Goal: Task Accomplishment & Management: Complete application form

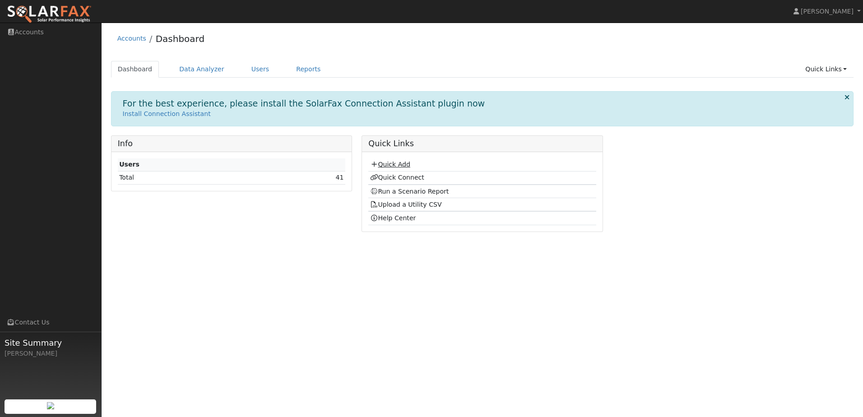
click at [386, 166] on link "Quick Add" at bounding box center [390, 164] width 40 height 7
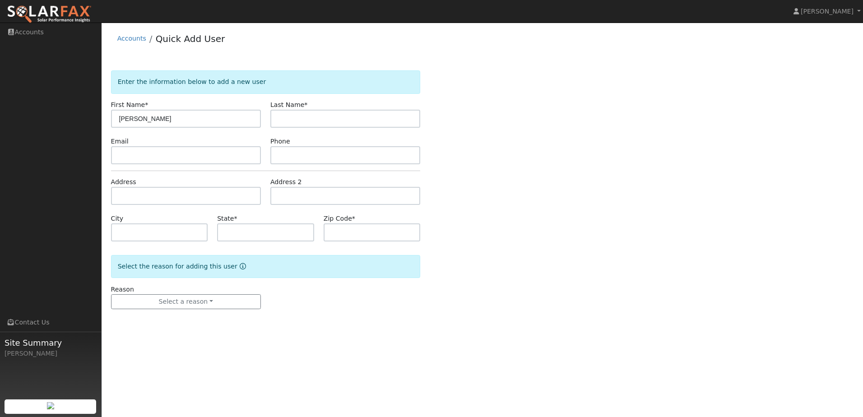
type input "[PERSON_NAME]"
click at [320, 115] on input "text" at bounding box center [345, 119] width 150 height 18
type input "[PERSON_NAME]"
click at [140, 198] on input "text" at bounding box center [186, 196] width 150 height 18
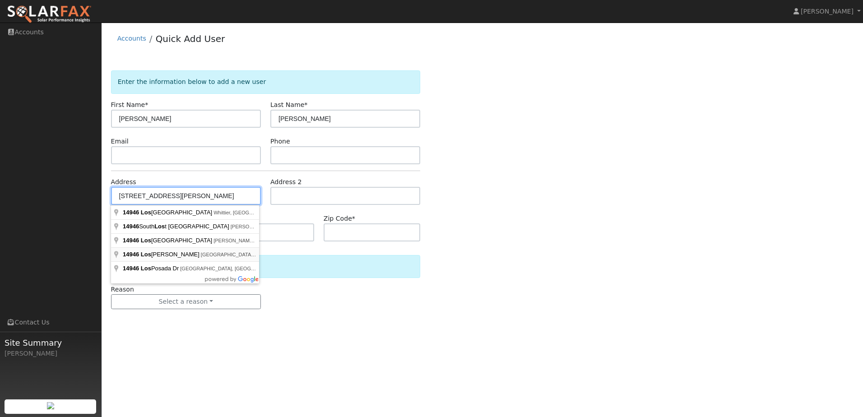
type input "[STREET_ADDRESS][PERSON_NAME]"
type input "[GEOGRAPHIC_DATA]"
type input "CA"
type input "95370"
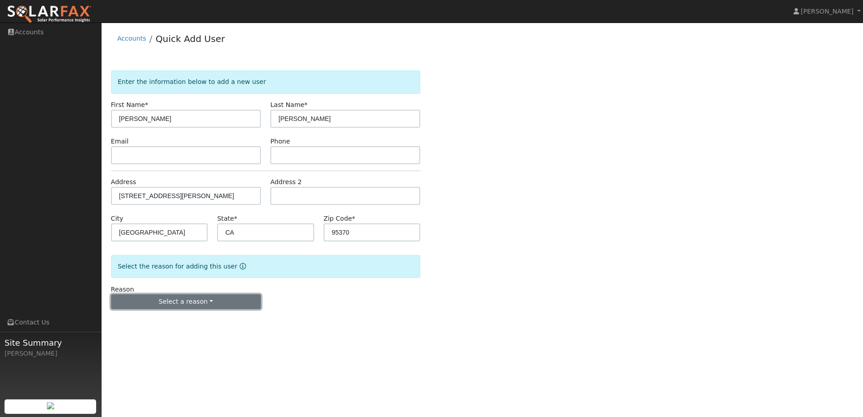
click at [205, 297] on button "Select a reason" at bounding box center [186, 301] width 150 height 15
click at [158, 321] on link "New lead" at bounding box center [161, 320] width 100 height 13
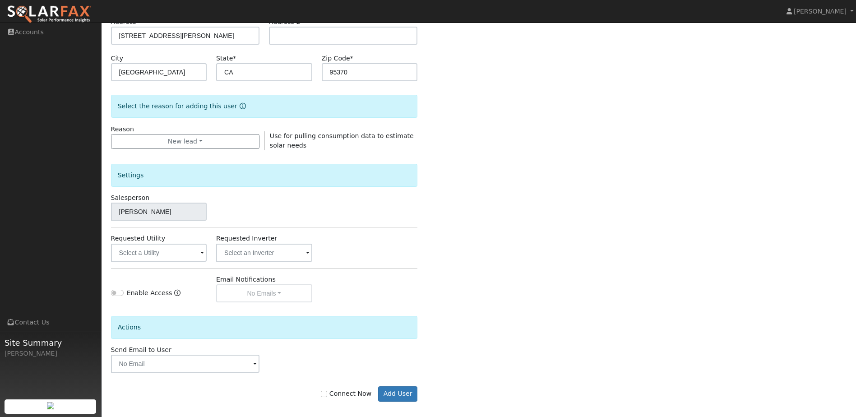
scroll to position [167, 0]
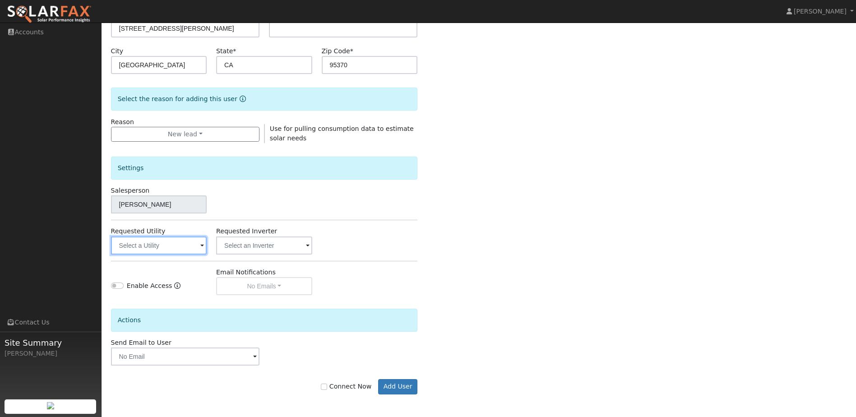
click at [169, 250] on input "text" at bounding box center [159, 245] width 96 height 18
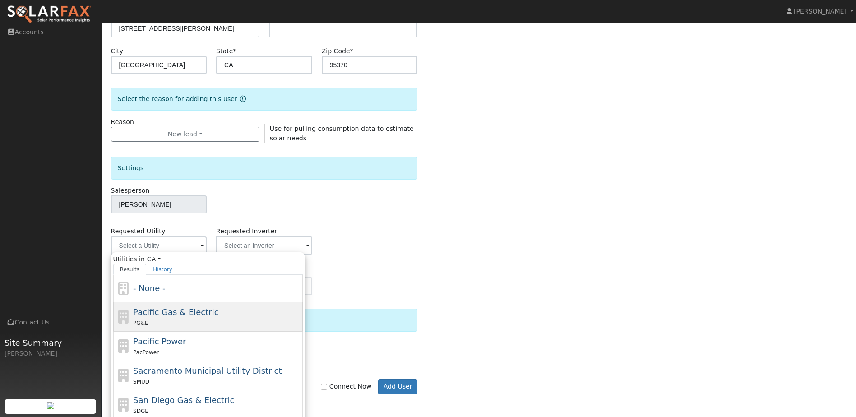
click at [165, 310] on span "Pacific Gas & Electric" at bounding box center [175, 311] width 85 height 9
type input "Pacific Gas & Electric"
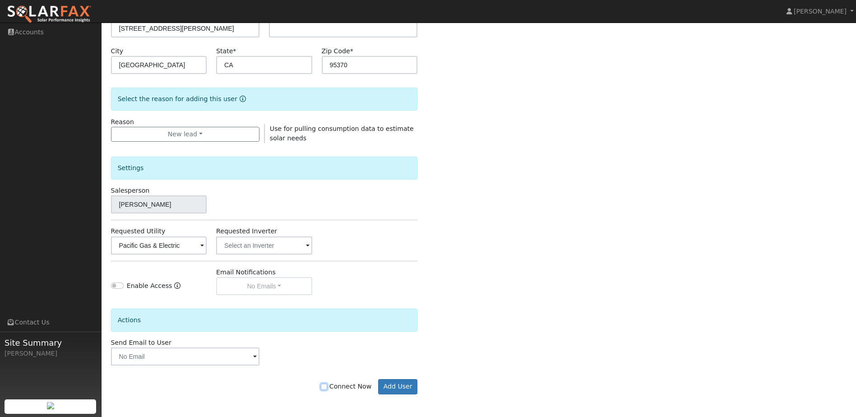
click at [327, 389] on input "Connect Now" at bounding box center [324, 387] width 6 height 6
checkbox input "true"
click at [395, 390] on button "Add User" at bounding box center [397, 386] width 39 height 15
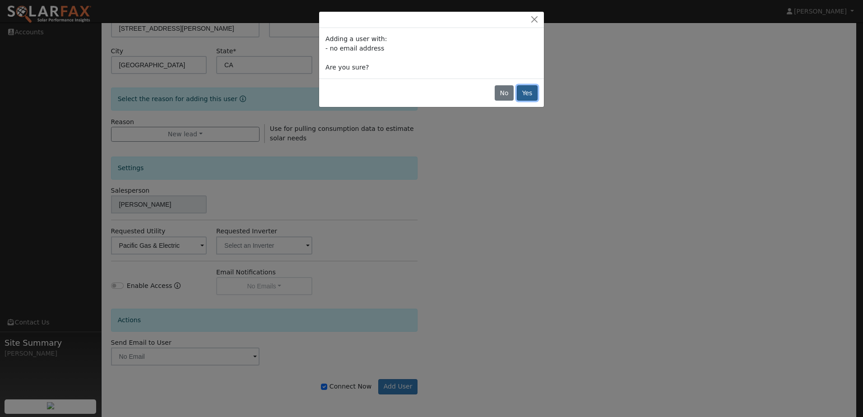
click at [525, 96] on button "Yes" at bounding box center [527, 92] width 21 height 15
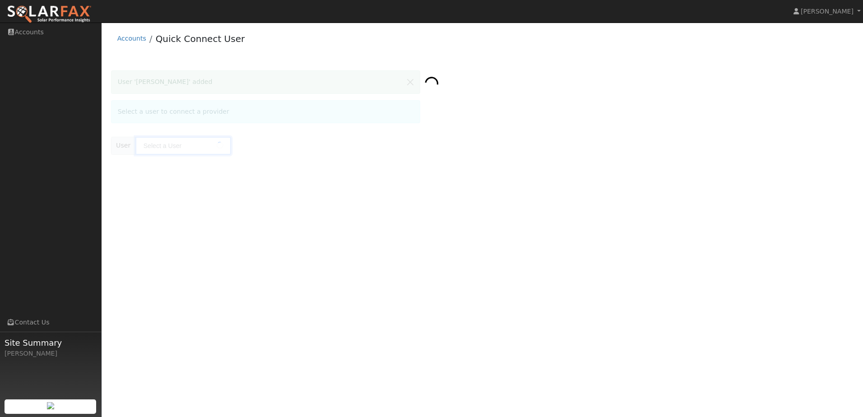
type input "[PERSON_NAME]"
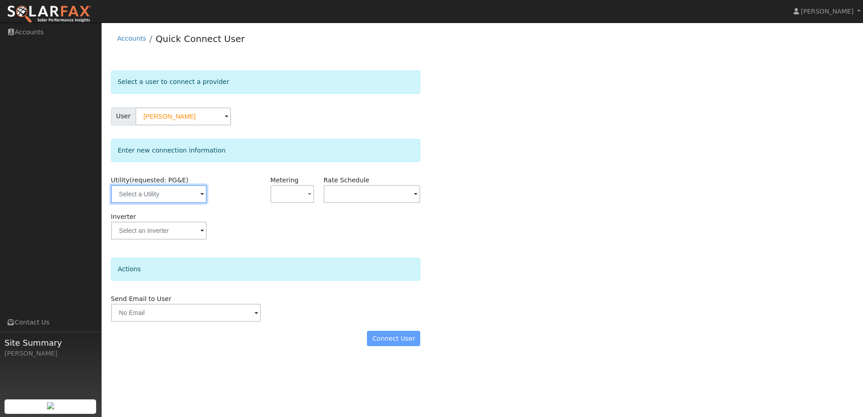
click at [176, 197] on input "text" at bounding box center [159, 194] width 96 height 18
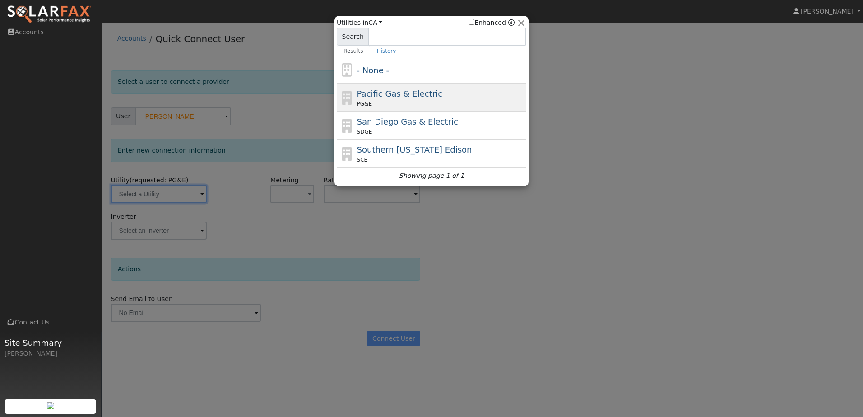
click at [444, 96] on div "Pacific Gas & Electric PG&E" at bounding box center [440, 98] width 167 height 20
type input "PG&E"
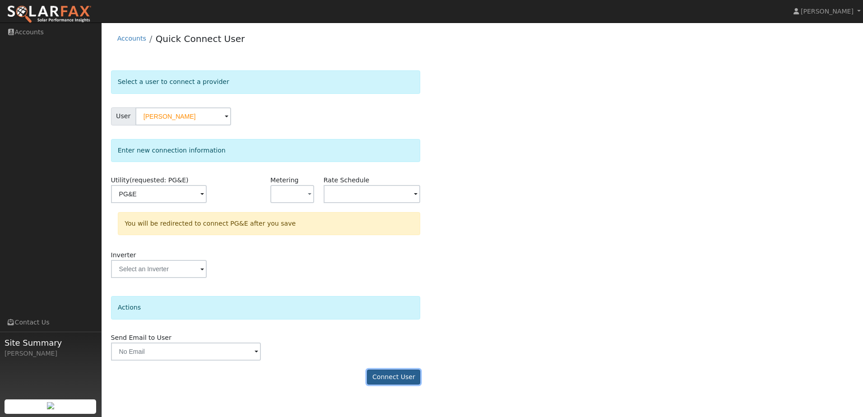
click at [396, 380] on button "Connect User" at bounding box center [393, 377] width 53 height 15
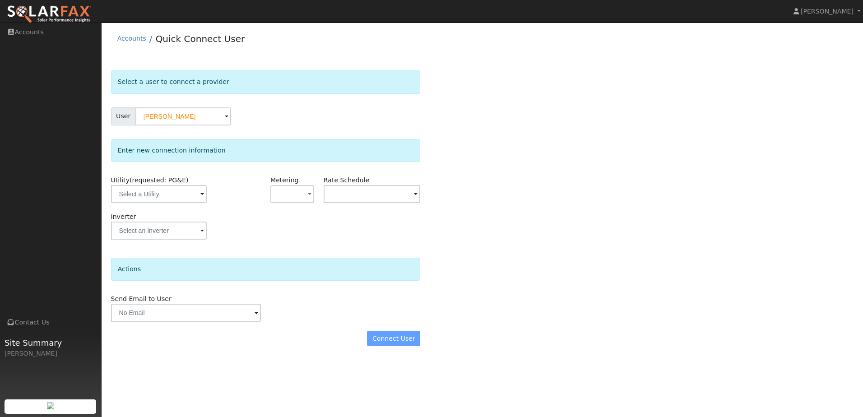
click at [388, 338] on div "Connect User" at bounding box center [265, 338] width 319 height 15
drag, startPoint x: 191, startPoint y: 189, endPoint x: 193, endPoint y: 198, distance: 9.6
click at [190, 189] on input "text" at bounding box center [159, 194] width 96 height 18
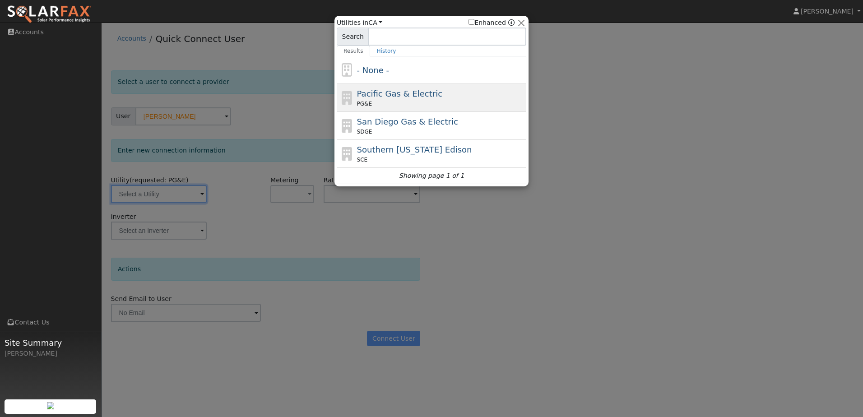
click at [398, 86] on div "Pacific Gas & Electric PG&E" at bounding box center [431, 98] width 189 height 28
type input "PG&E"
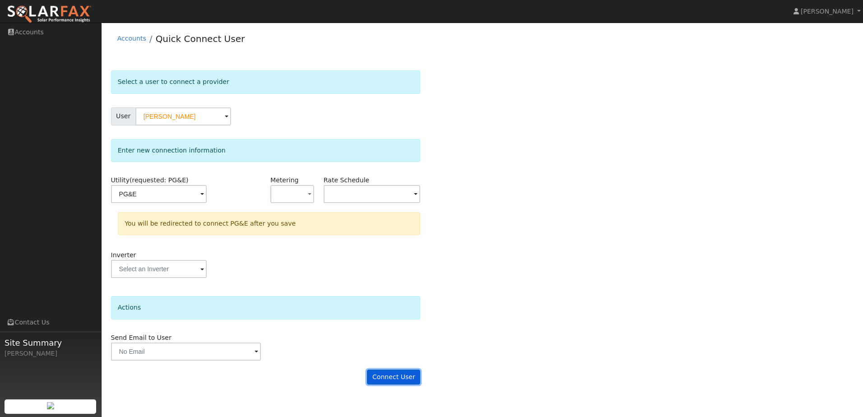
click at [391, 376] on button "Connect User" at bounding box center [393, 377] width 53 height 15
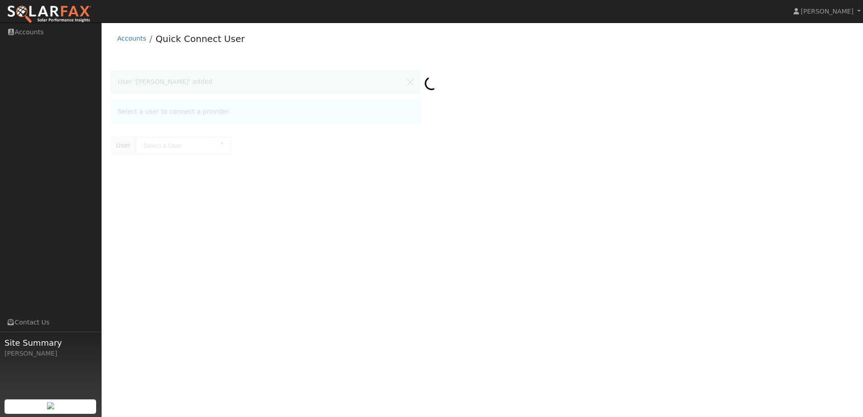
type input "[PERSON_NAME]"
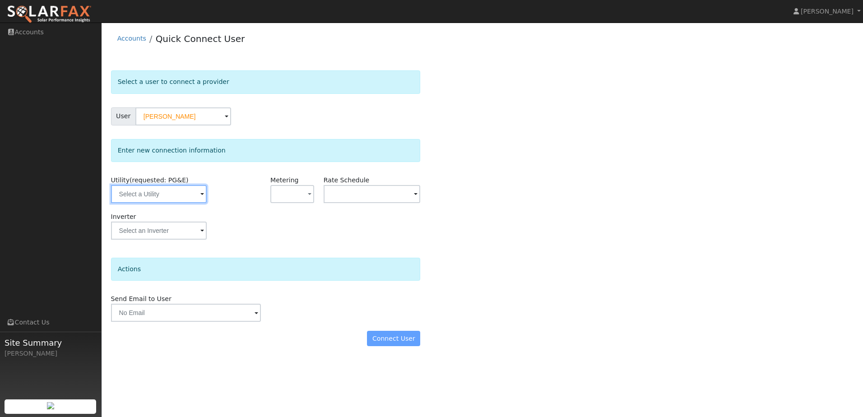
click at [178, 203] on input "text" at bounding box center [159, 194] width 96 height 18
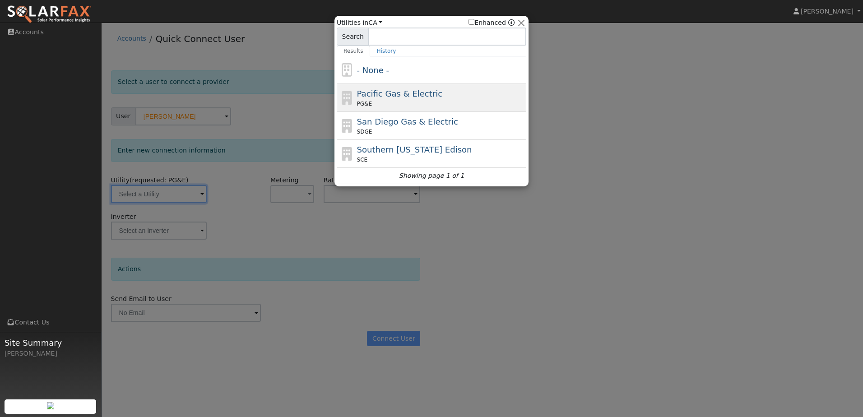
click at [409, 95] on span "Pacific Gas & Electric" at bounding box center [399, 93] width 85 height 9
type input "PG&E"
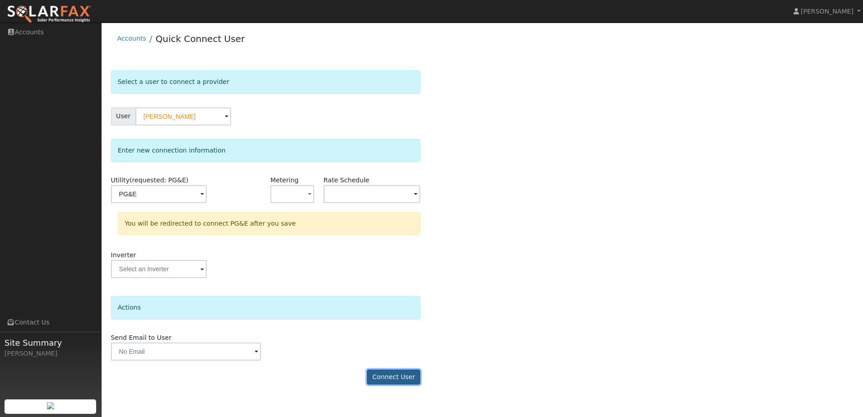
click at [408, 380] on button "Connect User" at bounding box center [393, 377] width 53 height 15
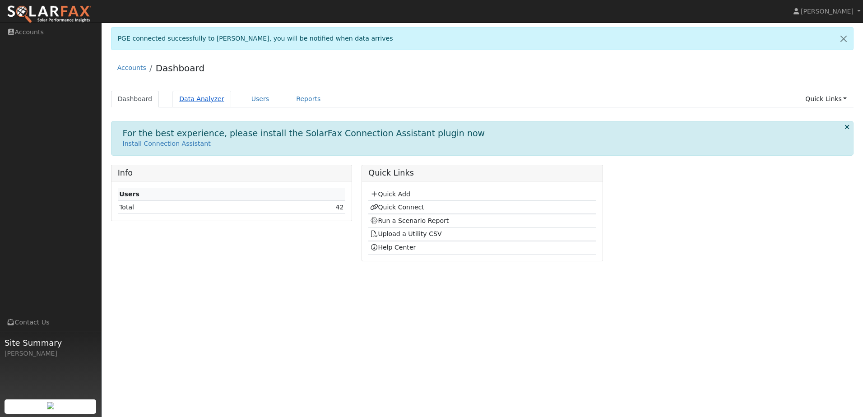
click at [194, 97] on link "Data Analyzer" at bounding box center [201, 99] width 59 height 17
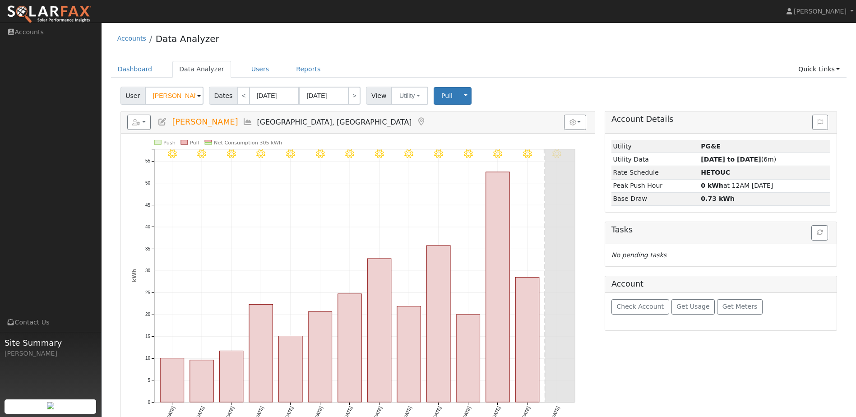
click at [197, 93] on span at bounding box center [199, 96] width 4 height 10
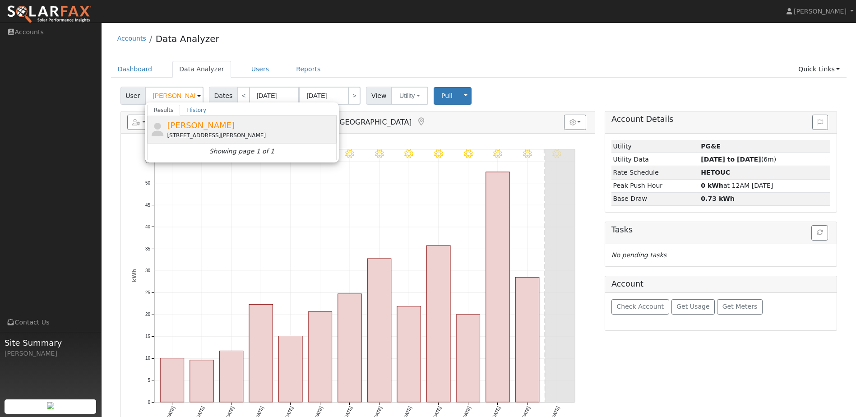
click at [186, 125] on span "[PERSON_NAME]" at bounding box center [201, 124] width 68 height 9
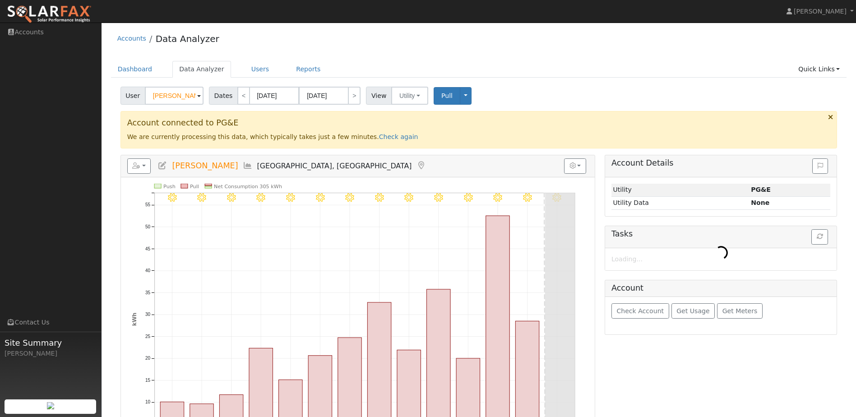
type input "[PERSON_NAME]"
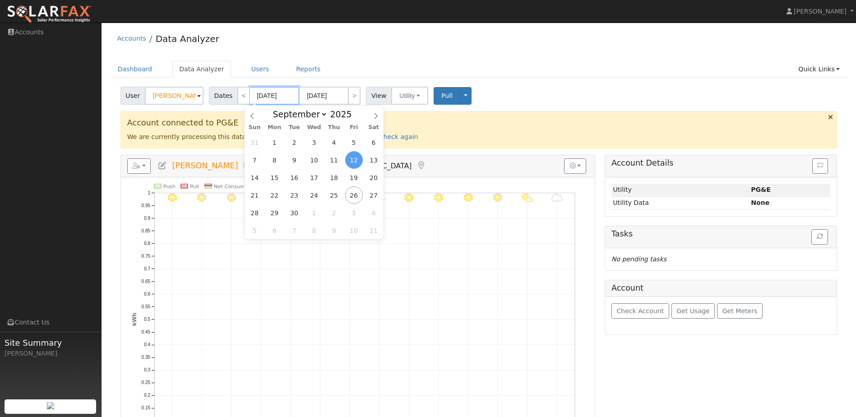
click at [272, 95] on input "[DATE]" at bounding box center [275, 96] width 50 height 18
click at [354, 118] on span at bounding box center [357, 116] width 6 height 5
type input "2024"
click at [297, 194] on span "24" at bounding box center [295, 195] width 18 height 18
type input "[DATE]"
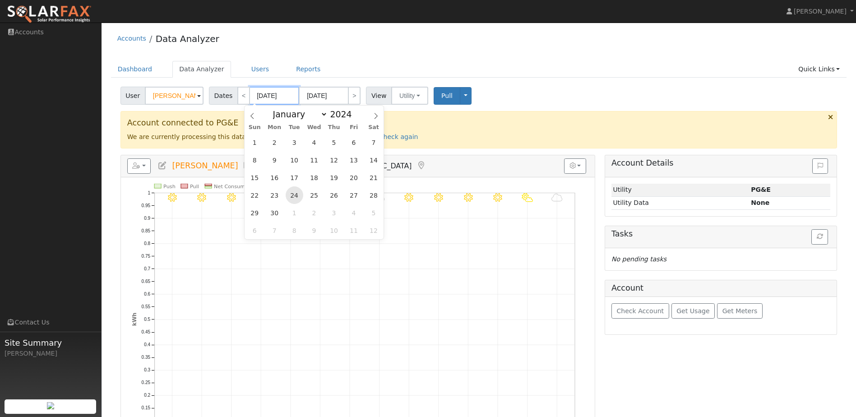
type input "10/07/2024"
type input "2024"
select select "9"
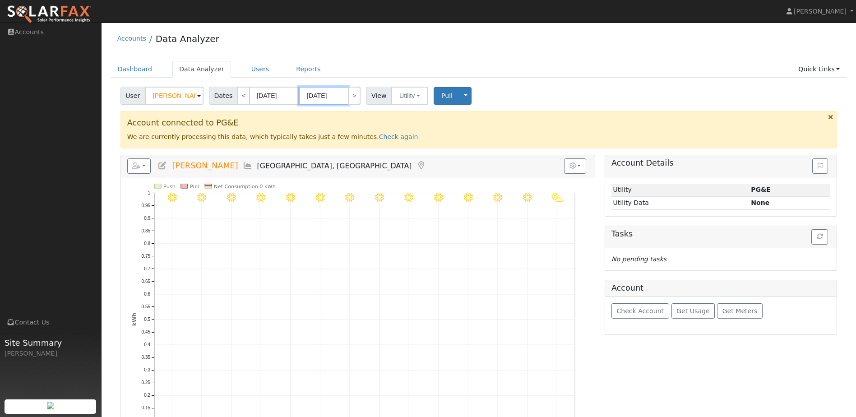
click at [325, 96] on input "10/07/2024" at bounding box center [324, 96] width 50 height 18
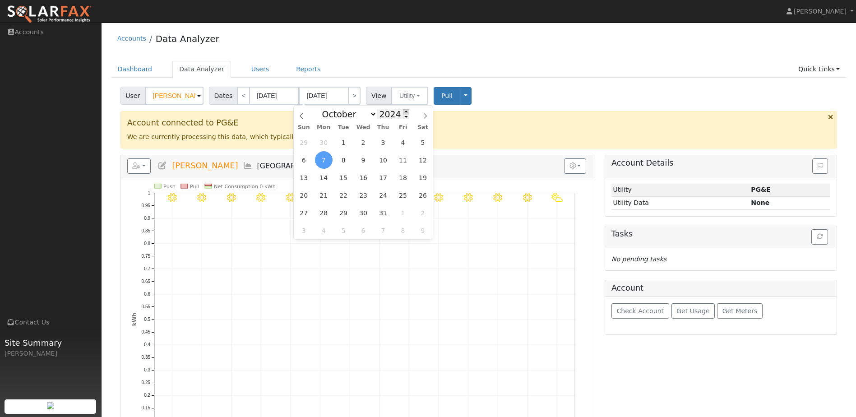
click at [403, 111] on span at bounding box center [406, 111] width 6 height 5
type input "2025"
click at [370, 115] on select "January February March April May June July August September October November De…" at bounding box center [347, 114] width 59 height 11
select select "8"
click at [325, 109] on select "January February March April May June July August September October November De…" at bounding box center [347, 114] width 59 height 11
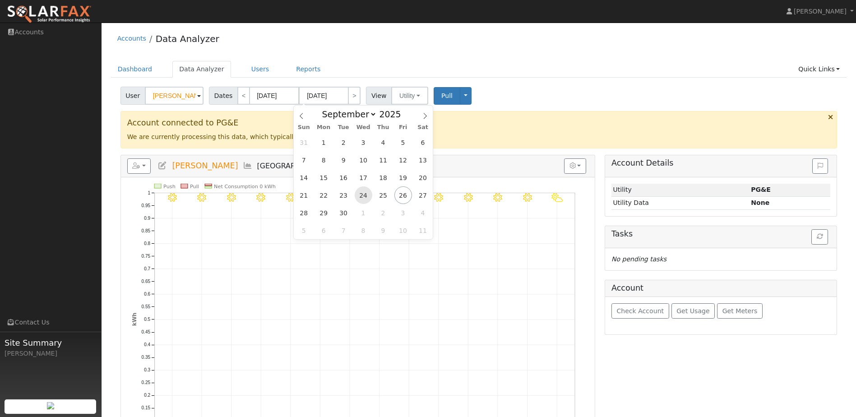
click at [368, 196] on span "24" at bounding box center [364, 195] width 18 height 18
type input "09/24/2025"
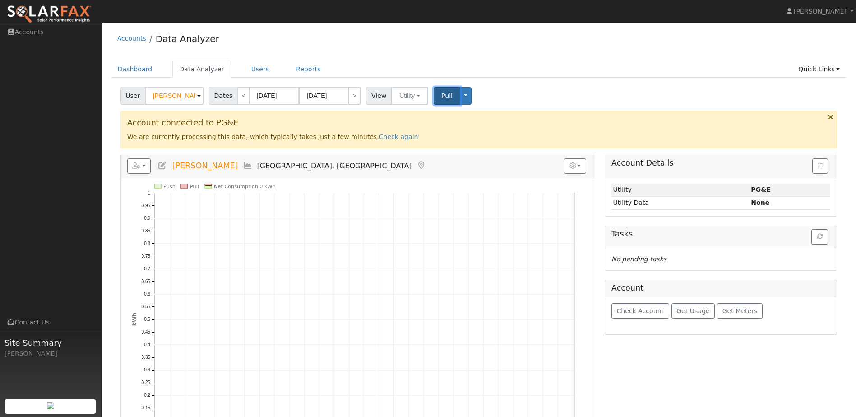
click at [442, 93] on span "Pull" at bounding box center [446, 95] width 11 height 7
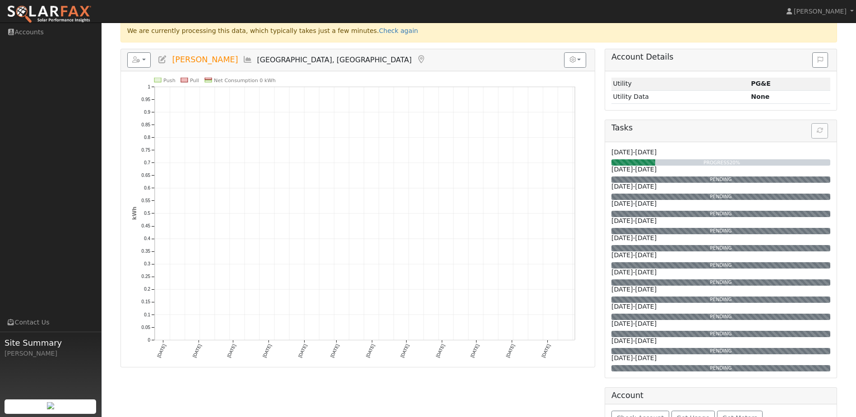
scroll to position [90, 0]
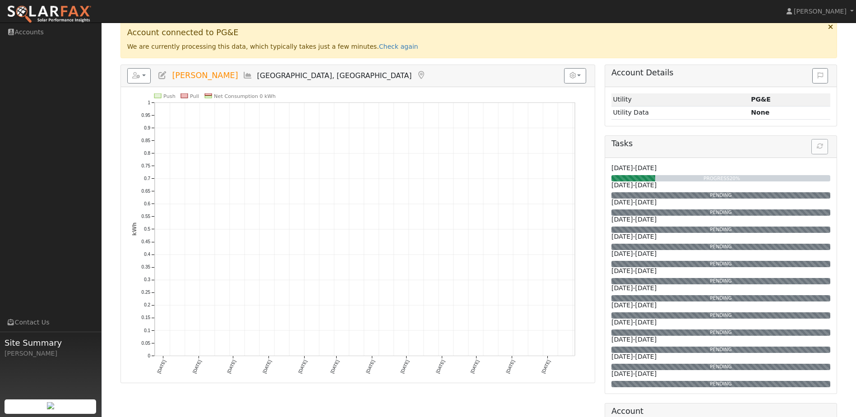
click at [818, 143] on h5 "Tasks" at bounding box center [720, 143] width 219 height 9
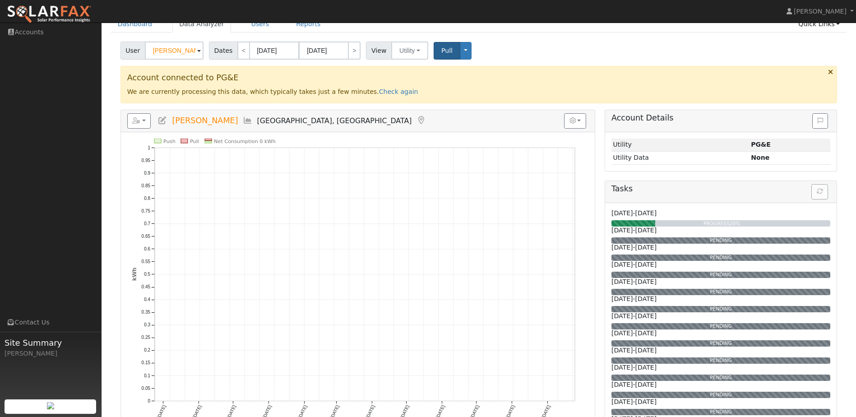
scroll to position [0, 0]
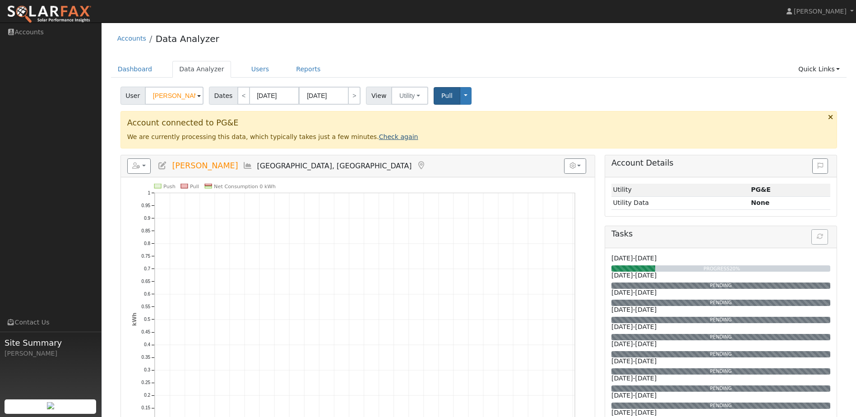
click at [379, 133] on link "Check again" at bounding box center [398, 136] width 39 height 7
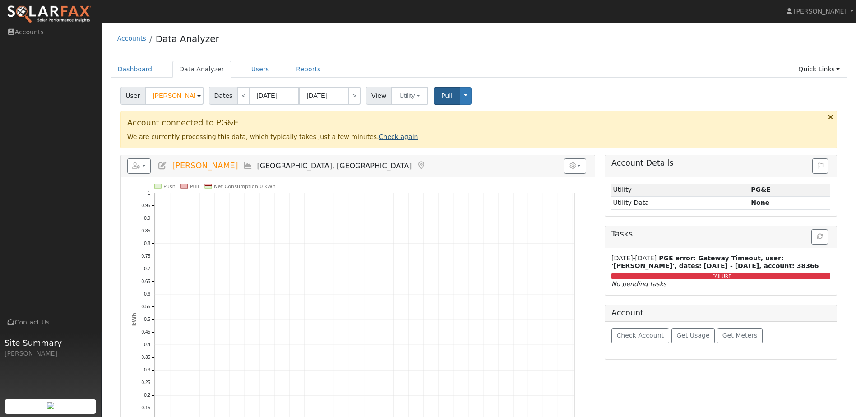
click at [379, 137] on link "Check again" at bounding box center [398, 136] width 39 height 7
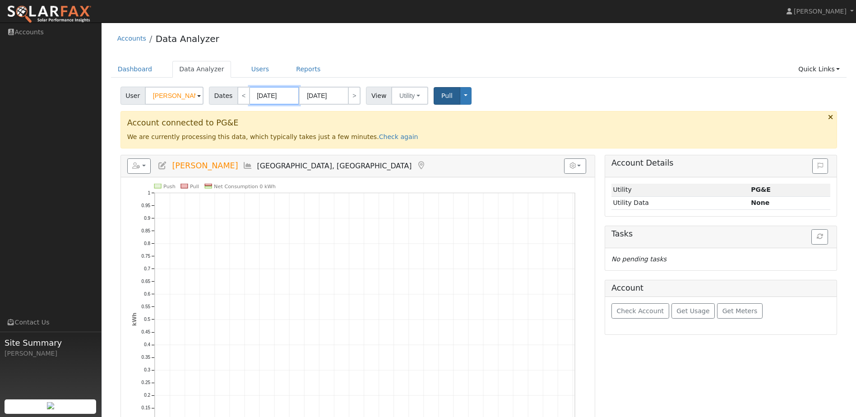
click at [256, 93] on input "09/24/2024" at bounding box center [275, 96] width 50 height 18
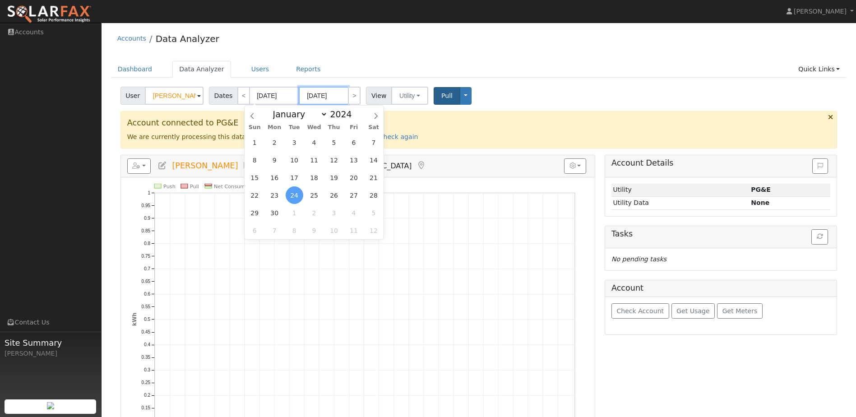
click at [326, 96] on input "09/24/2025" at bounding box center [324, 96] width 50 height 18
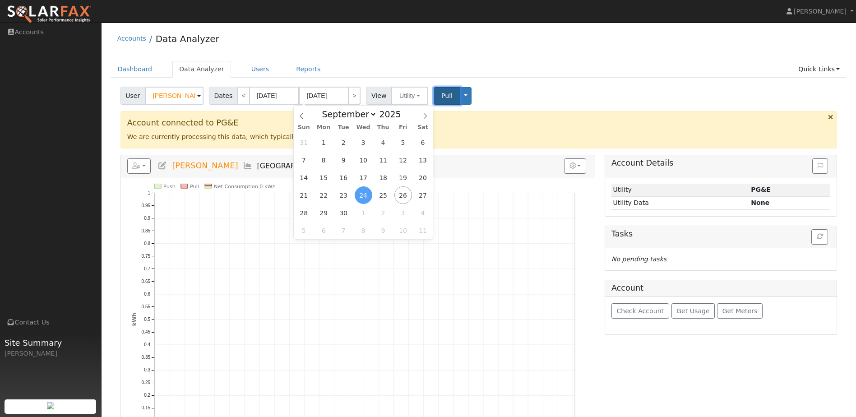
click at [449, 98] on button "Pull" at bounding box center [447, 96] width 27 height 18
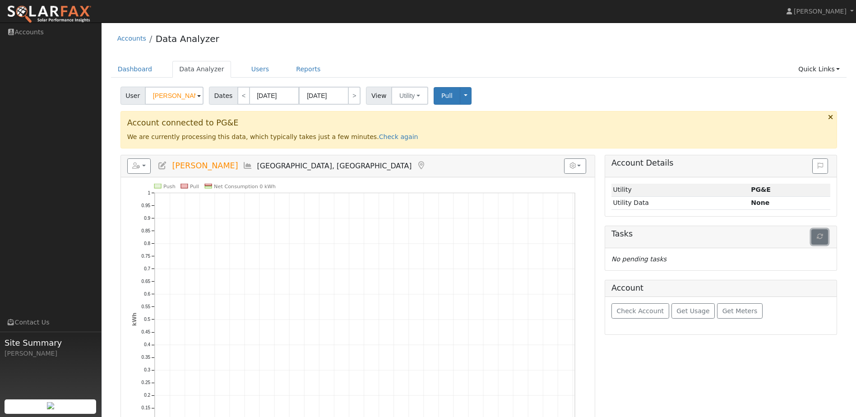
click at [824, 236] on button "button" at bounding box center [819, 236] width 17 height 15
click at [812, 236] on button "button" at bounding box center [819, 236] width 17 height 15
click at [814, 236] on button "button" at bounding box center [819, 236] width 17 height 15
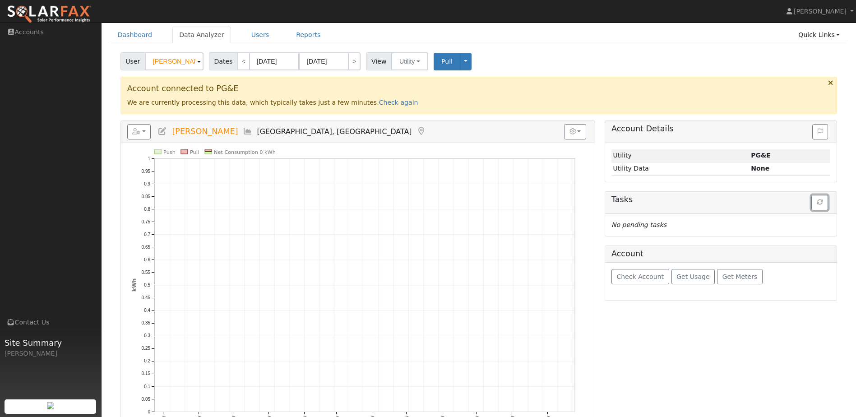
scroll to position [60, 0]
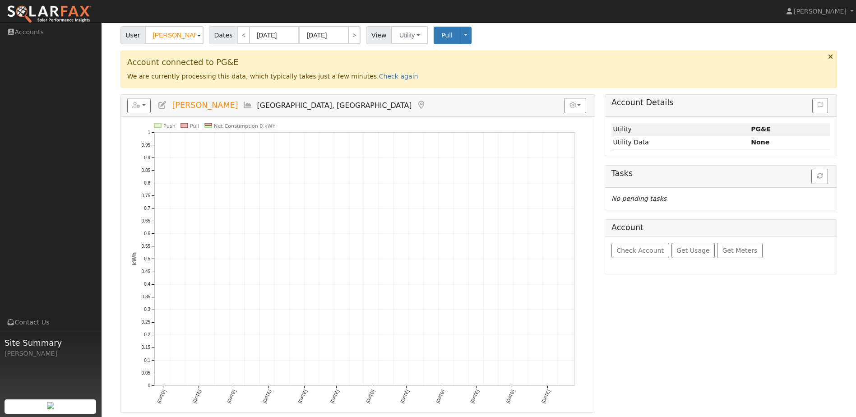
click at [830, 60] on div "Account connected to PG&E We are currently processing this data, which typicall…" at bounding box center [478, 69] width 717 height 37
click at [830, 58] on icon at bounding box center [830, 56] width 5 height 7
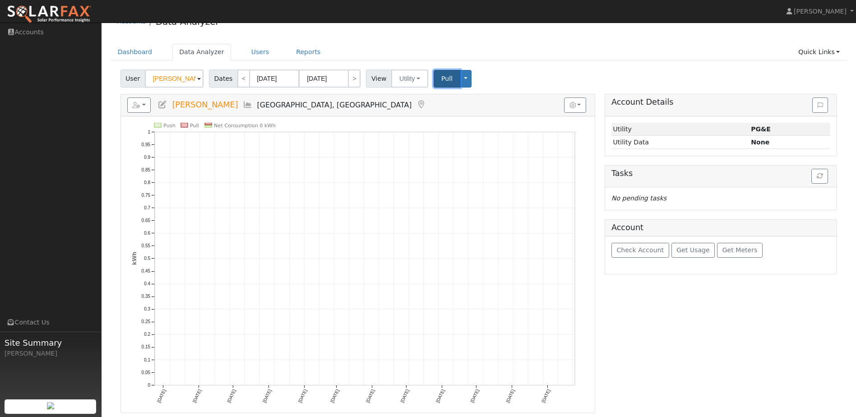
click at [434, 83] on button "Pull" at bounding box center [447, 79] width 27 height 18
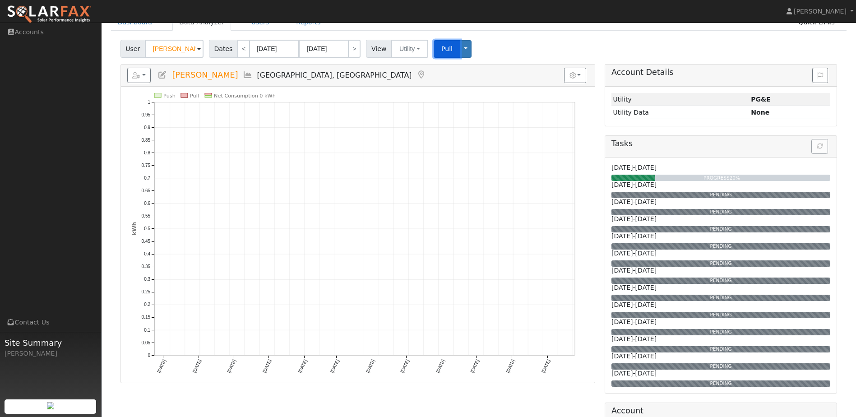
scroll to position [62, 0]
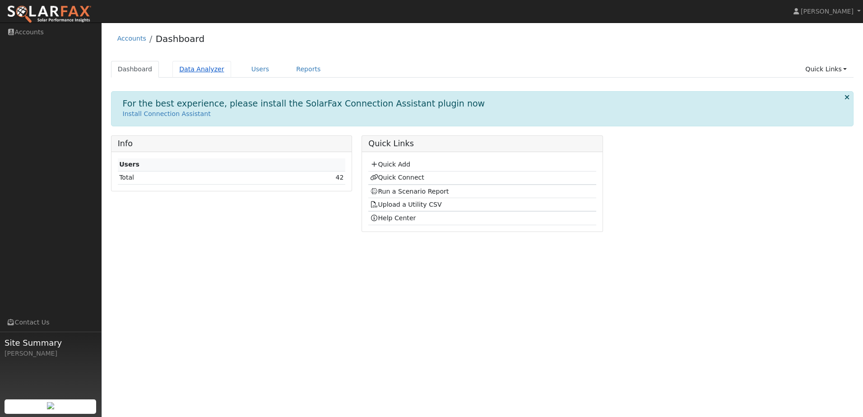
click at [205, 71] on link "Data Analyzer" at bounding box center [201, 69] width 59 height 17
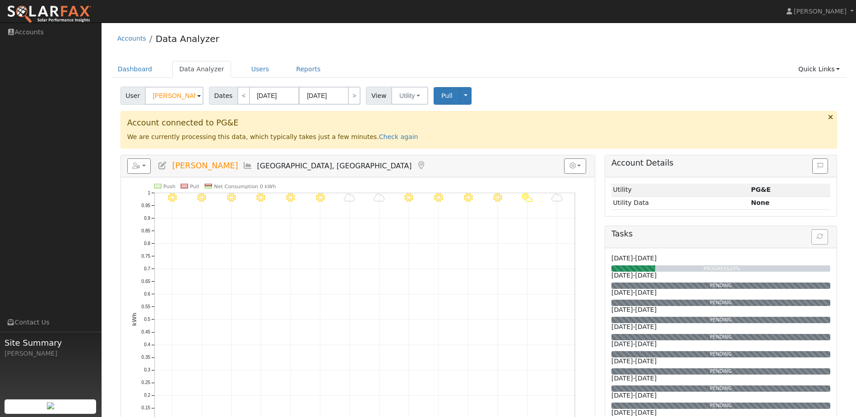
click at [819, 239] on div "Tasks" at bounding box center [720, 237] width 231 height 22
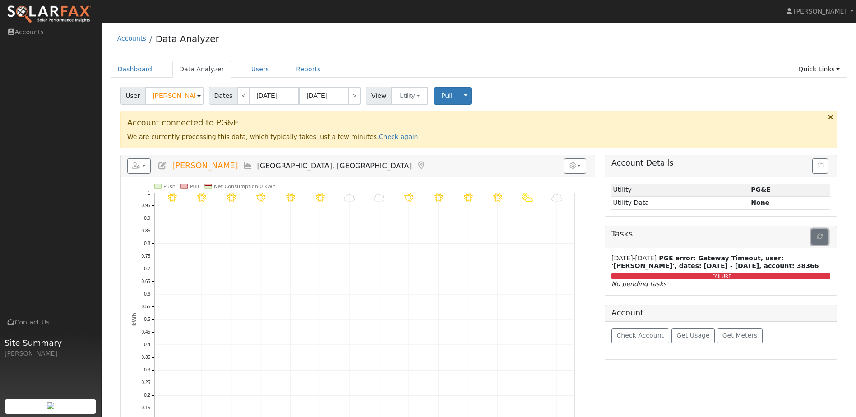
click at [823, 236] on button "button" at bounding box center [819, 236] width 17 height 15
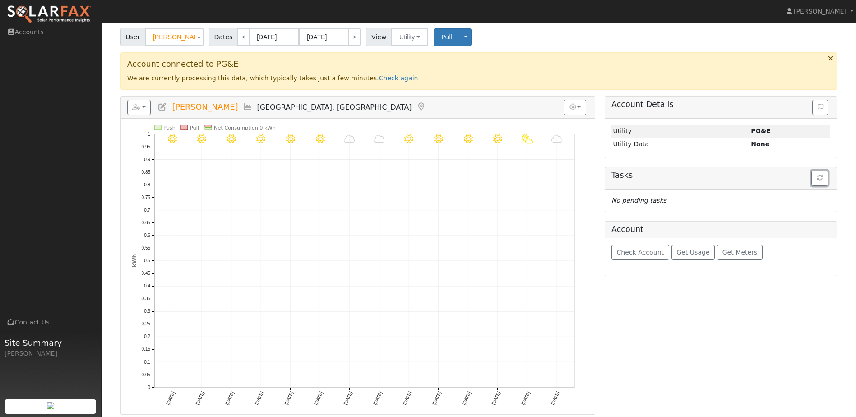
scroll to position [60, 0]
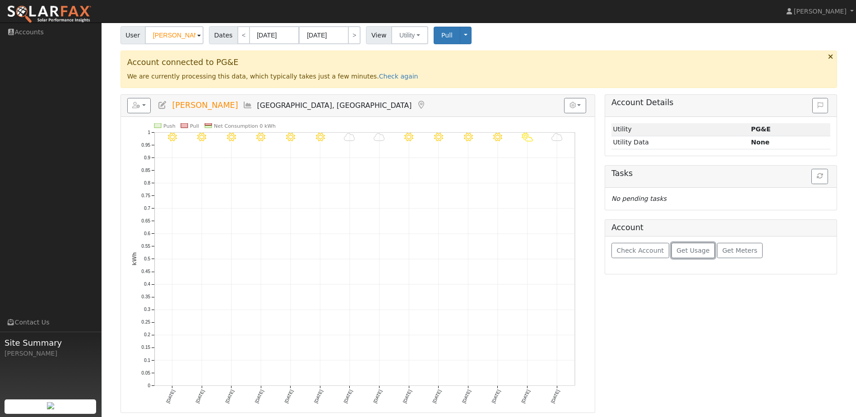
click at [694, 250] on span "Get Usage" at bounding box center [692, 250] width 33 height 7
drag, startPoint x: 444, startPoint y: 35, endPoint x: 446, endPoint y: 42, distance: 6.7
click at [445, 36] on button "Pull" at bounding box center [447, 36] width 27 height 18
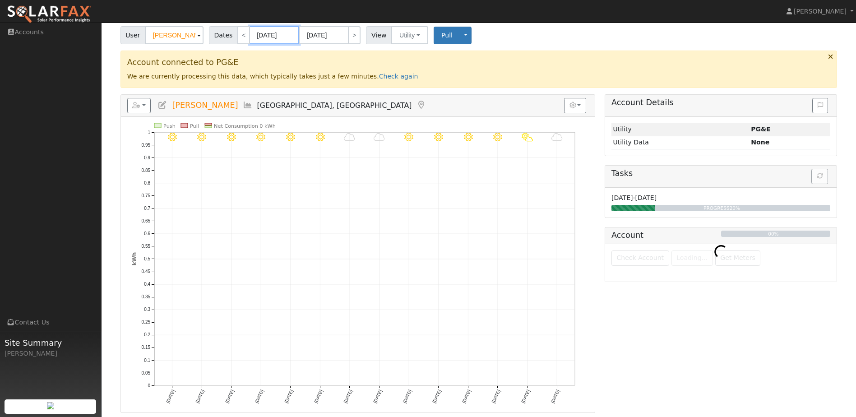
click at [274, 39] on body "Deanna Greener Deanna Greener Profile Help Center Terms Of Service See What's N…" at bounding box center [428, 189] width 856 height 455
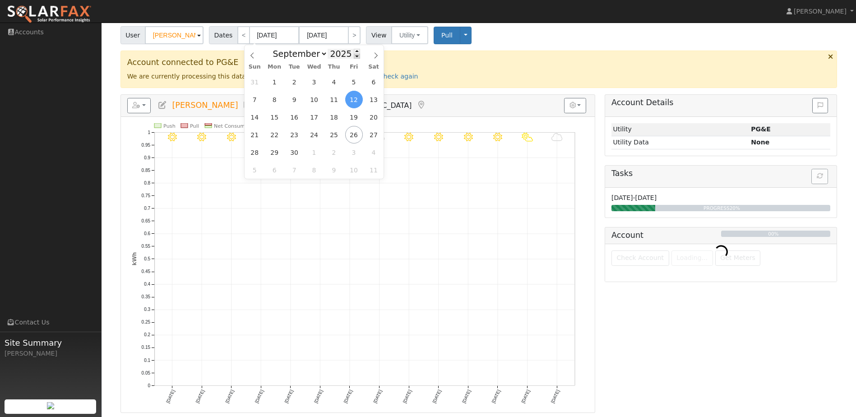
click at [354, 56] on span at bounding box center [357, 56] width 6 height 5
type input "2024"
click at [254, 82] on span "1" at bounding box center [255, 82] width 18 height 18
type input "[DATE]"
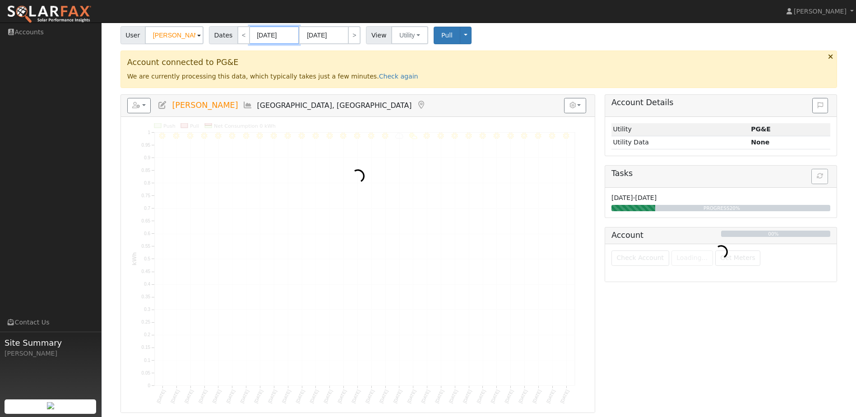
scroll to position [0, 0]
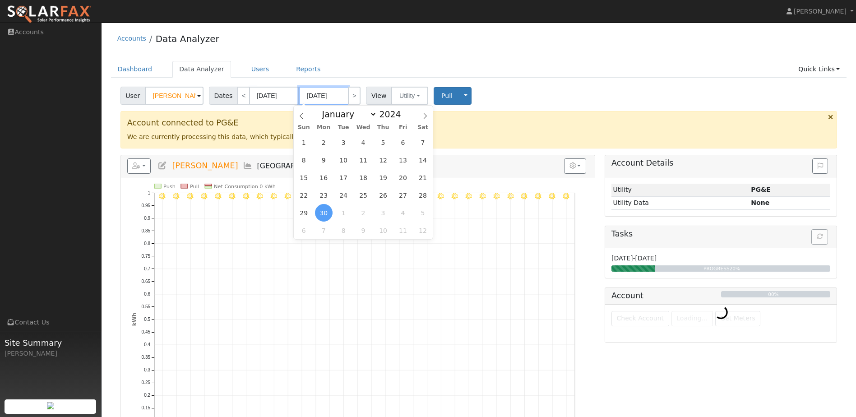
click at [333, 97] on input "[DATE]" at bounding box center [324, 96] width 50 height 18
click at [403, 111] on span at bounding box center [406, 111] width 6 height 5
type input "2025"
click at [308, 198] on span "21" at bounding box center [304, 195] width 18 height 18
type input "09/21/2025"
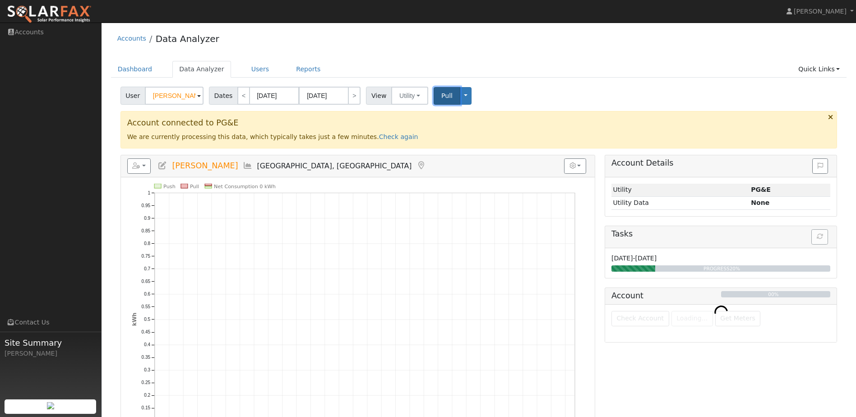
click at [441, 97] on span "Pull" at bounding box center [446, 95] width 11 height 7
click at [818, 237] on h5 "Tasks" at bounding box center [720, 233] width 219 height 9
click at [827, 236] on h5 "Tasks" at bounding box center [720, 233] width 219 height 9
click at [823, 236] on h5 "Tasks" at bounding box center [720, 233] width 219 height 9
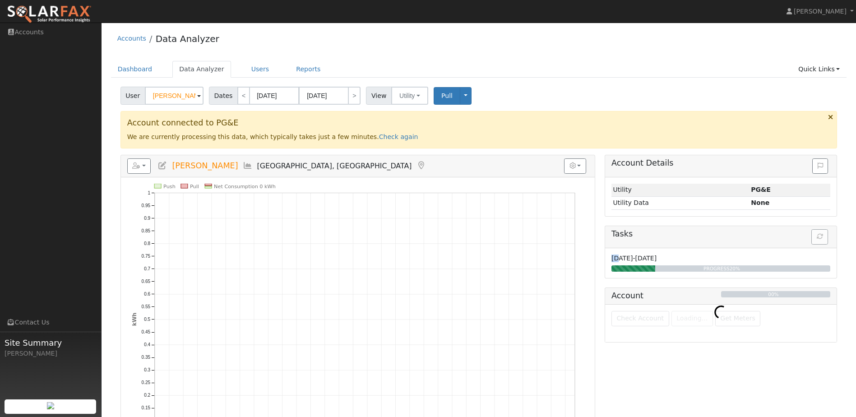
click at [823, 236] on h5 "Tasks" at bounding box center [720, 233] width 219 height 9
click at [766, 377] on div "Account Details Issue History Date By Flag Comment Type No Issue History Loadin…" at bounding box center [721, 314] width 242 height 319
click at [831, 116] on icon at bounding box center [830, 117] width 5 height 7
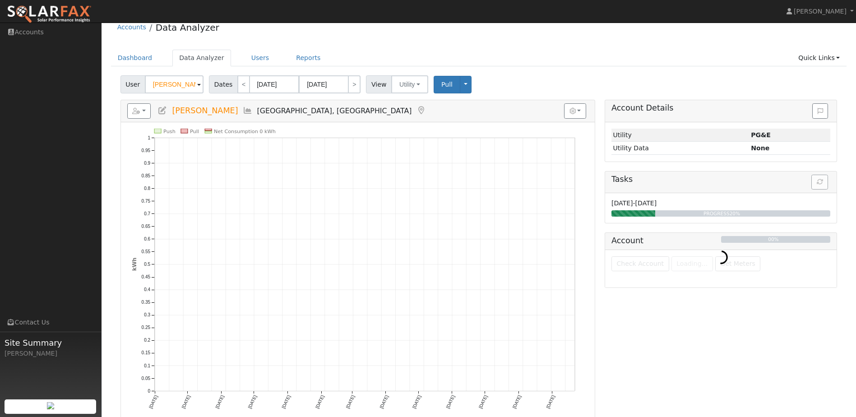
scroll to position [17, 0]
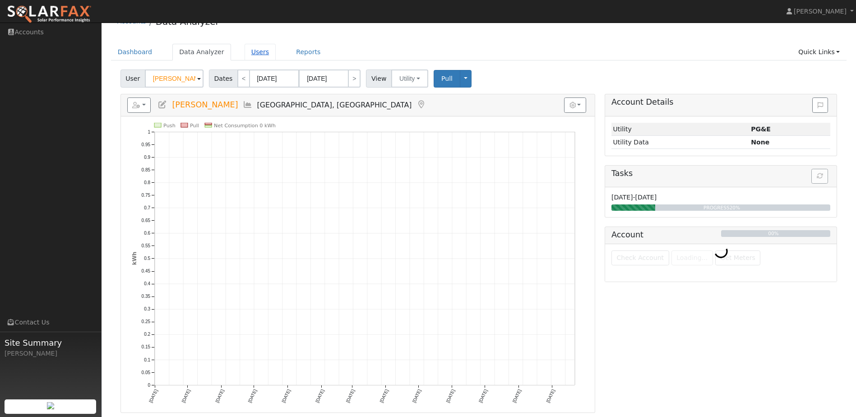
click at [250, 55] on link "Users" at bounding box center [261, 52] width 32 height 17
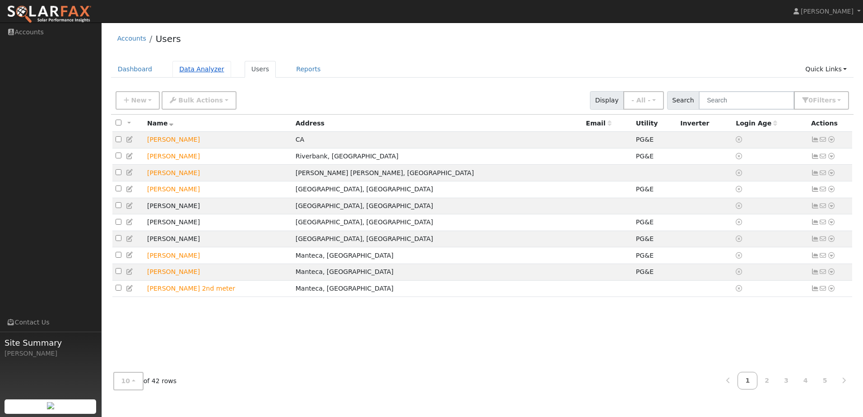
click at [194, 77] on link "Data Analyzer" at bounding box center [201, 69] width 59 height 17
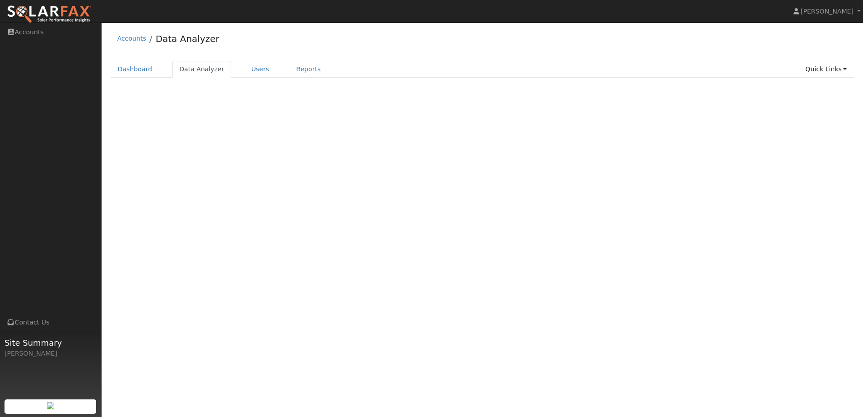
select select "8"
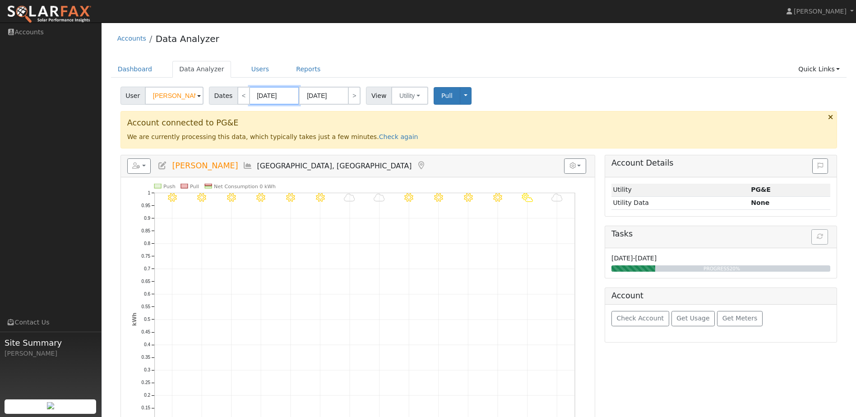
click at [279, 98] on input "[DATE]" at bounding box center [275, 96] width 50 height 18
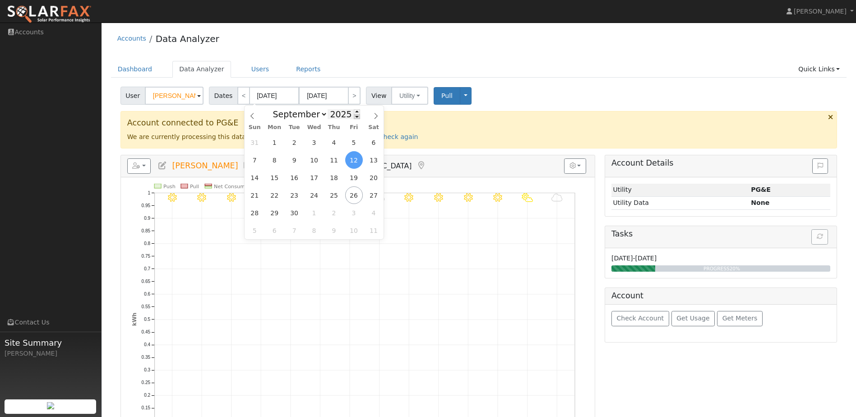
click at [354, 117] on span at bounding box center [357, 116] width 6 height 5
type input "2024"
click at [254, 138] on span "1" at bounding box center [255, 143] width 18 height 18
type input "[DATE]"
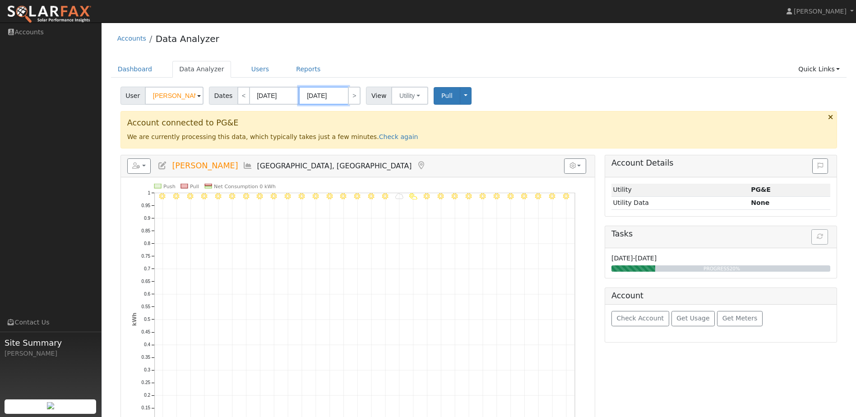
click at [333, 93] on input "[DATE]" at bounding box center [324, 96] width 50 height 18
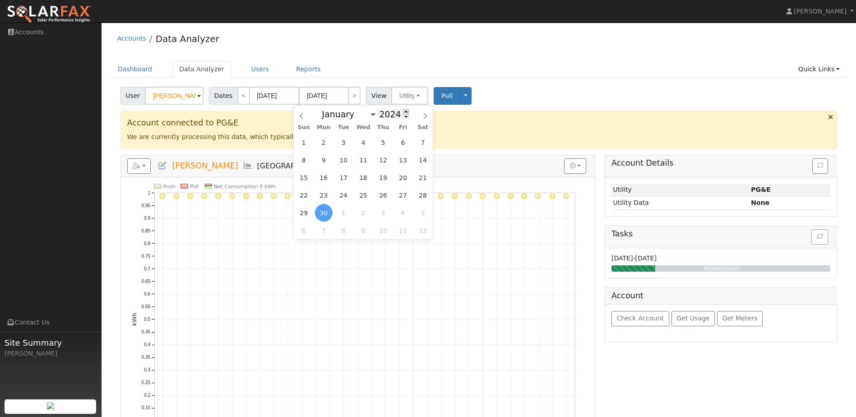
click at [403, 112] on span at bounding box center [406, 111] width 6 height 5
type input "2025"
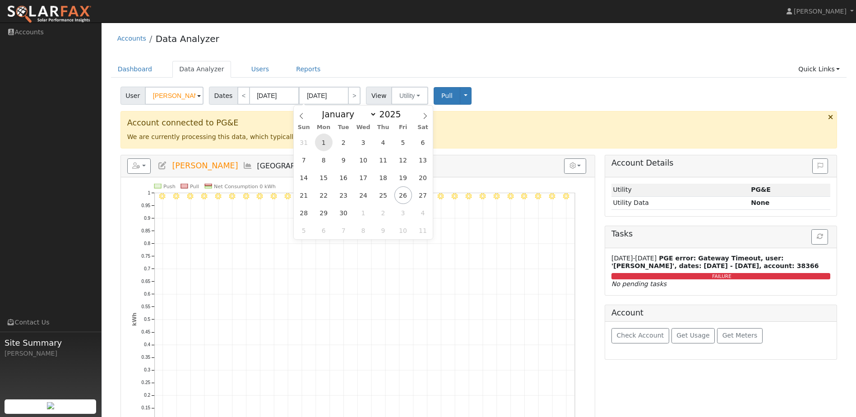
click at [327, 142] on span "1" at bounding box center [324, 143] width 18 height 18
type input "[DATE]"
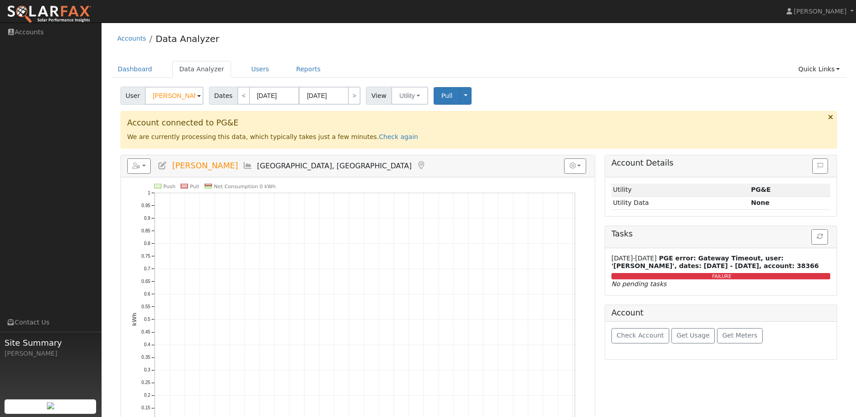
click at [435, 118] on h3 "Account connected to PG&E" at bounding box center [478, 122] width 703 height 9
click at [439, 103] on button "Pull" at bounding box center [447, 96] width 27 height 18
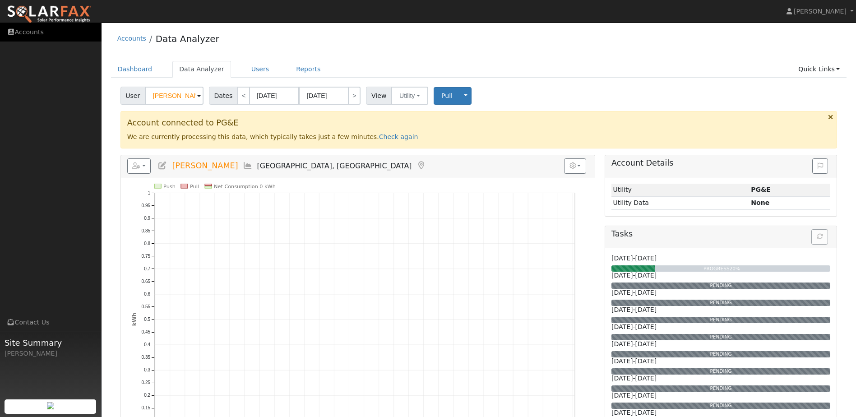
click at [40, 33] on link "Accounts" at bounding box center [51, 32] width 102 height 18
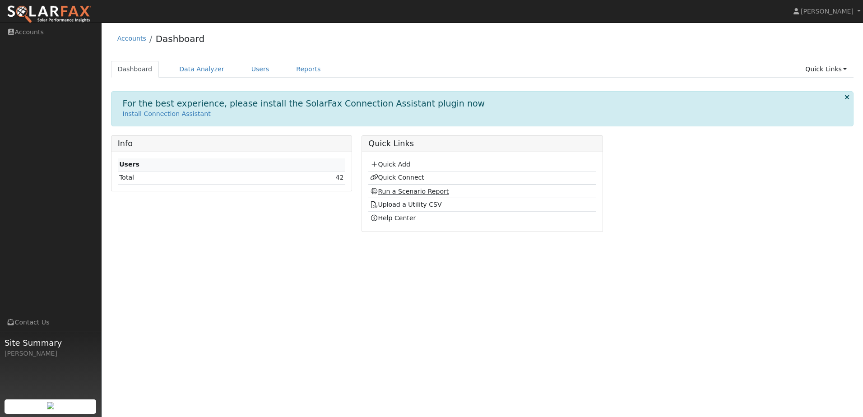
click at [395, 194] on link "Run a Scenario Report" at bounding box center [409, 191] width 79 height 7
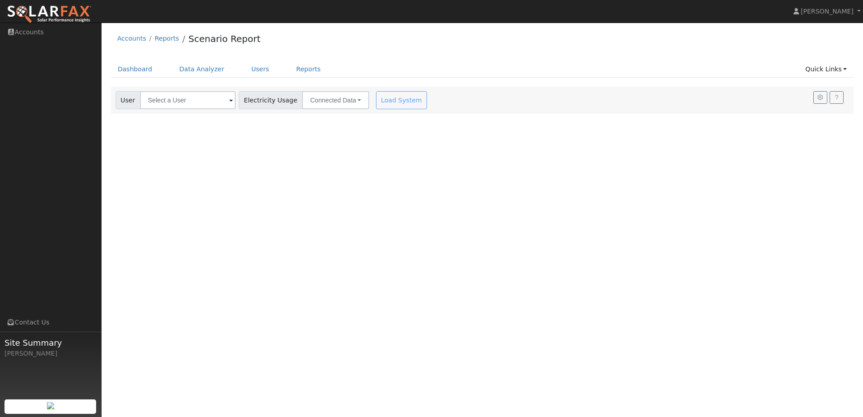
click at [187, 111] on div "User Account Select an Ac... Electricity Usage Connected Data Connected Data Es…" at bounding box center [482, 100] width 743 height 27
click at [189, 107] on input "text" at bounding box center [188, 100] width 96 height 18
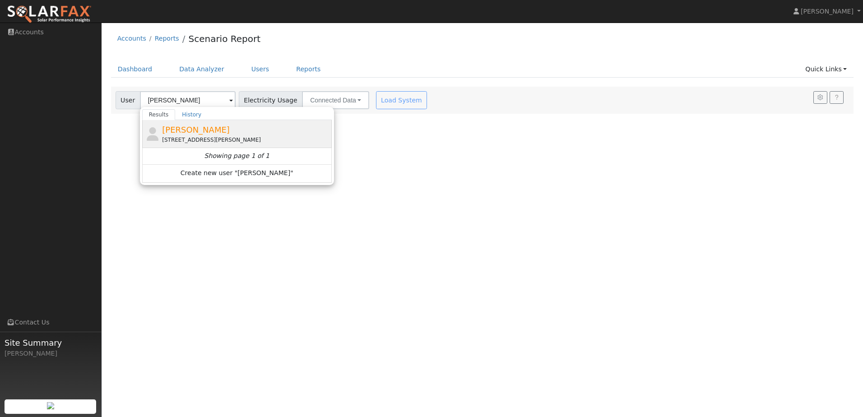
click at [184, 140] on div "[STREET_ADDRESS][PERSON_NAME]" at bounding box center [245, 140] width 167 height 8
type input "[PERSON_NAME]"
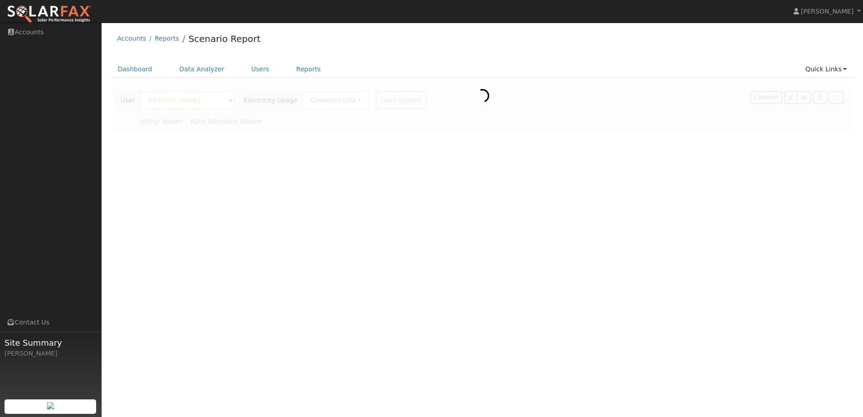
type input "Pacific Gas & Electric"
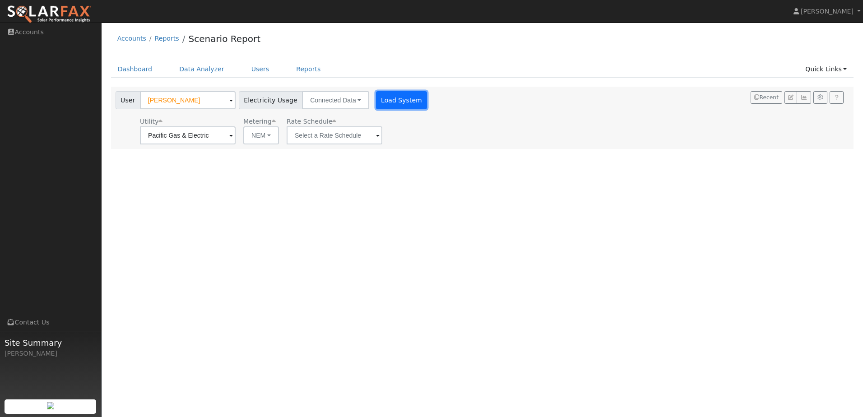
click at [381, 96] on button "Load System" at bounding box center [401, 100] width 51 height 18
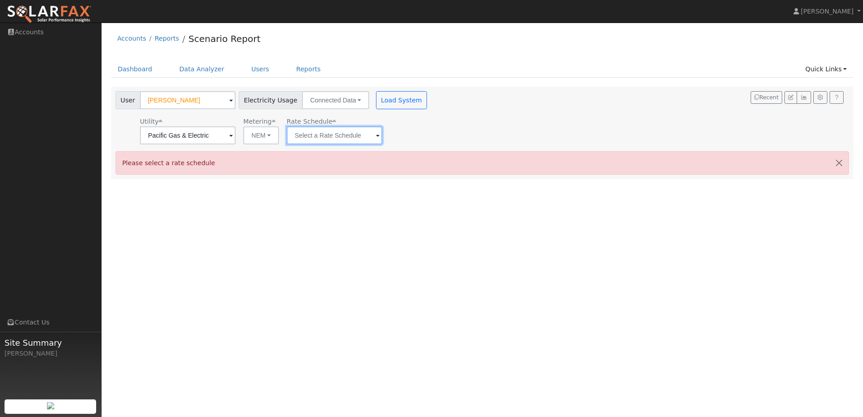
click at [347, 139] on input "text" at bounding box center [335, 135] width 96 height 18
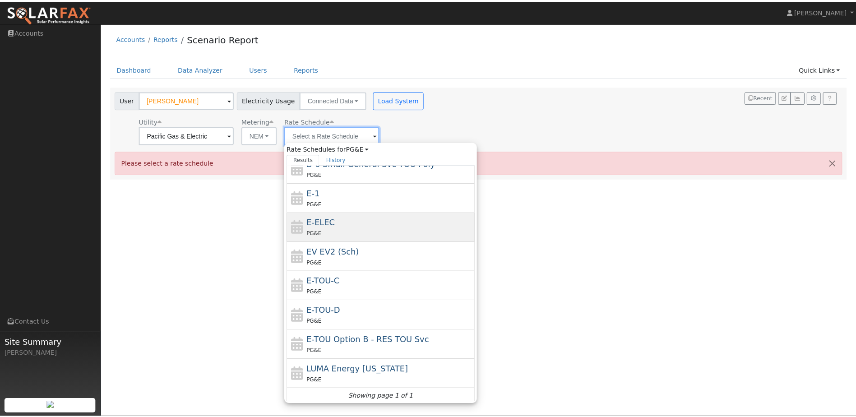
scroll to position [157, 0]
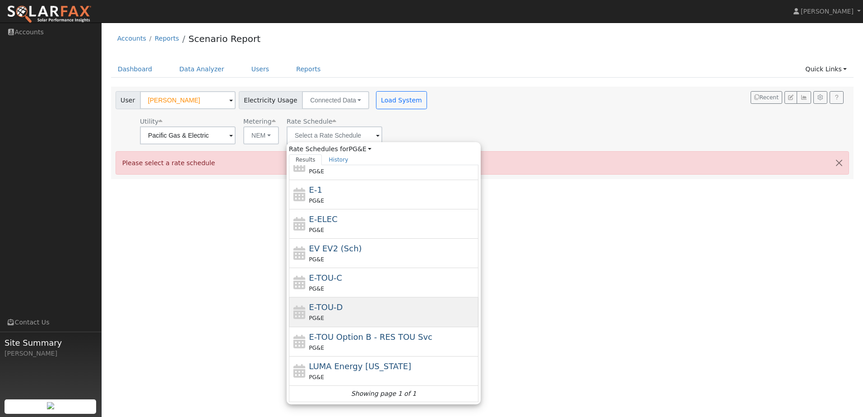
click at [384, 312] on div "E-TOU-D PG&E" at bounding box center [392, 312] width 167 height 22
type input "E-TOU-D"
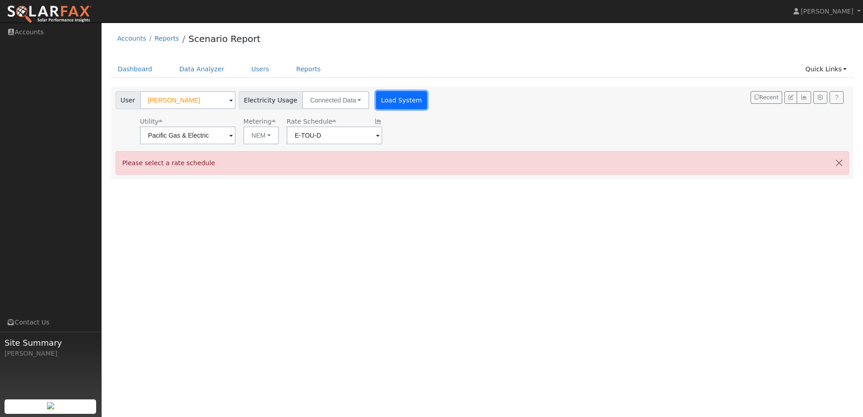
click at [378, 109] on button "Load System" at bounding box center [401, 100] width 51 height 18
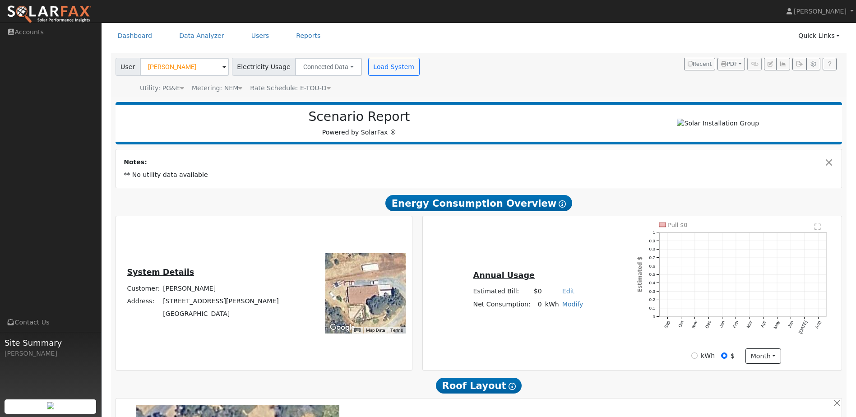
scroll to position [0, 0]
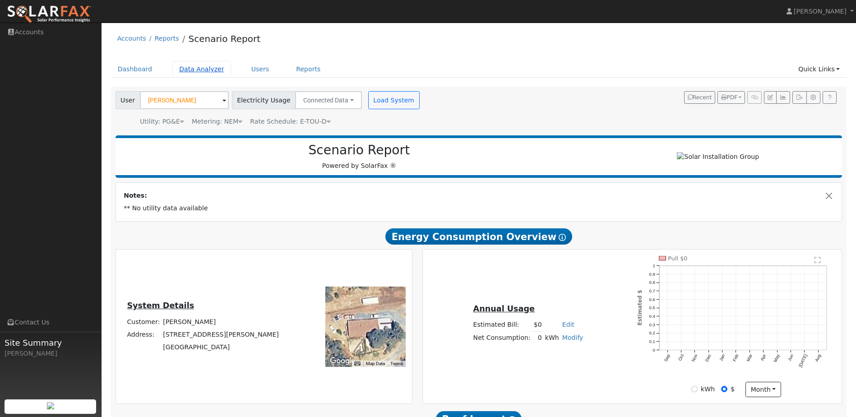
click at [203, 78] on link "Data Analyzer" at bounding box center [201, 69] width 59 height 17
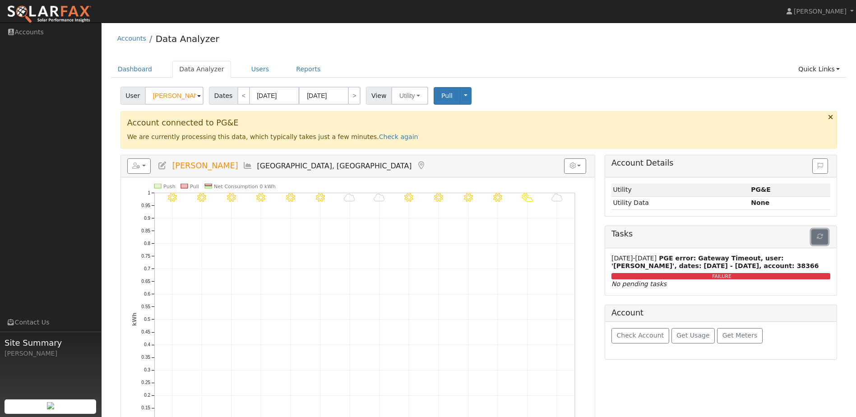
click at [813, 237] on button "button" at bounding box center [819, 236] width 17 height 15
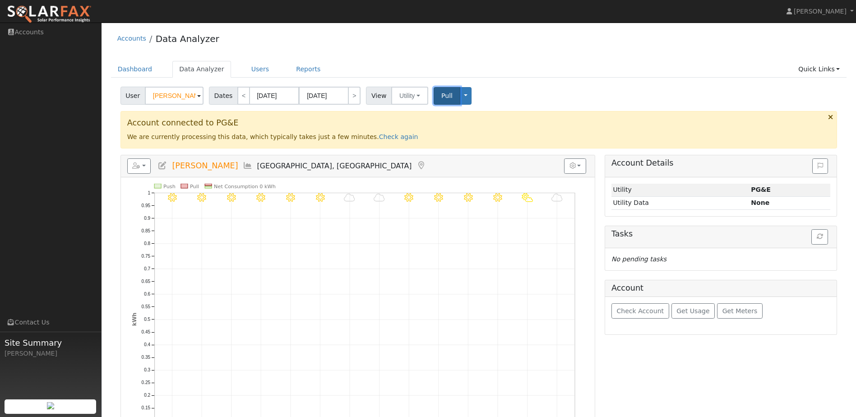
click at [441, 95] on span "Pull" at bounding box center [446, 95] width 11 height 7
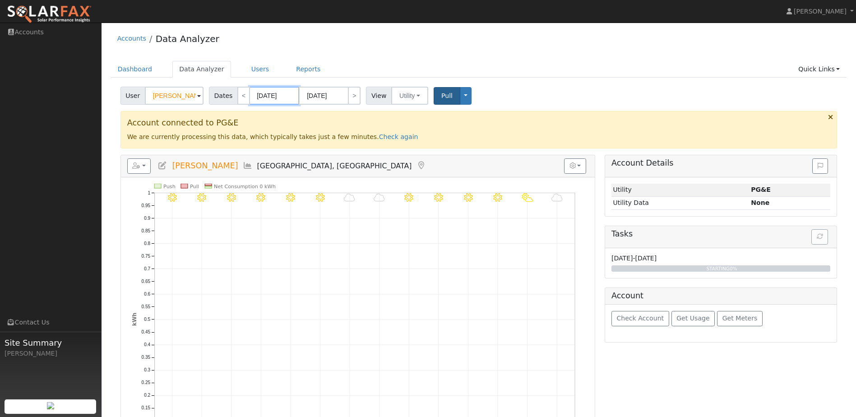
click at [282, 96] on input "[DATE]" at bounding box center [275, 96] width 50 height 18
click at [552, 106] on div "User [PERSON_NAME] Account Default Account Default Account [STREET_ADDRESS][PER…" at bounding box center [479, 278] width 736 height 390
